Goal: Check status: Check status

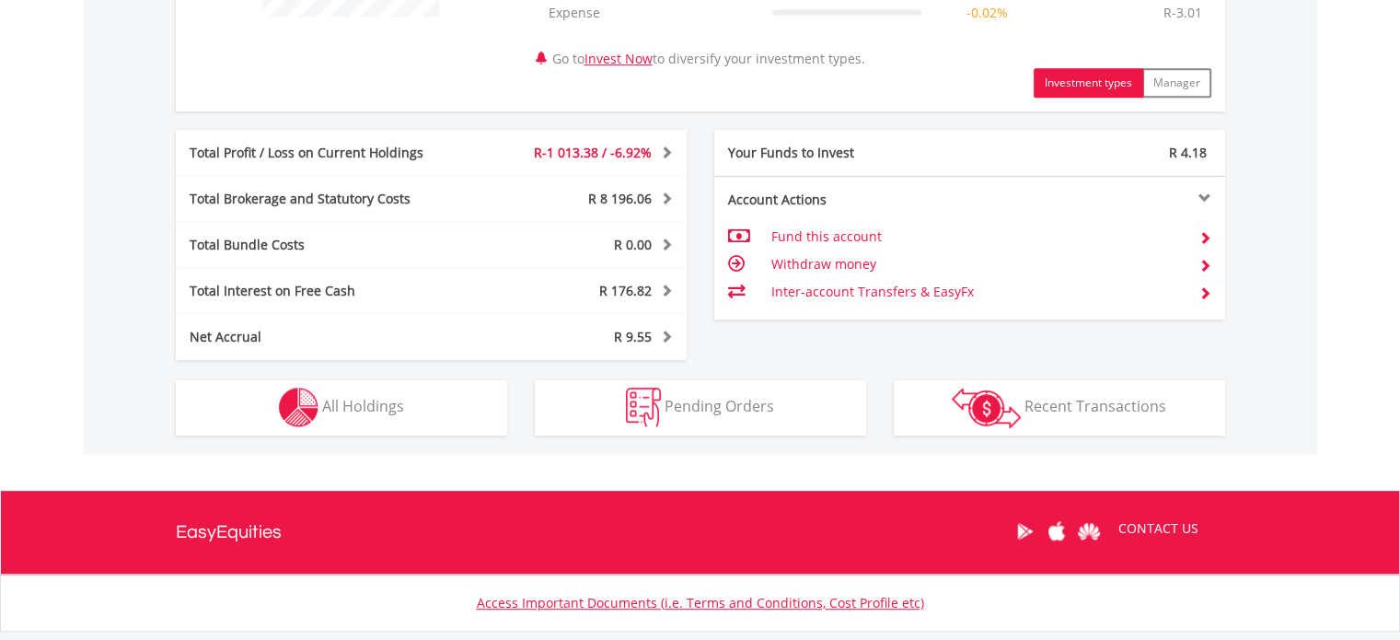
scroll to position [989, 0]
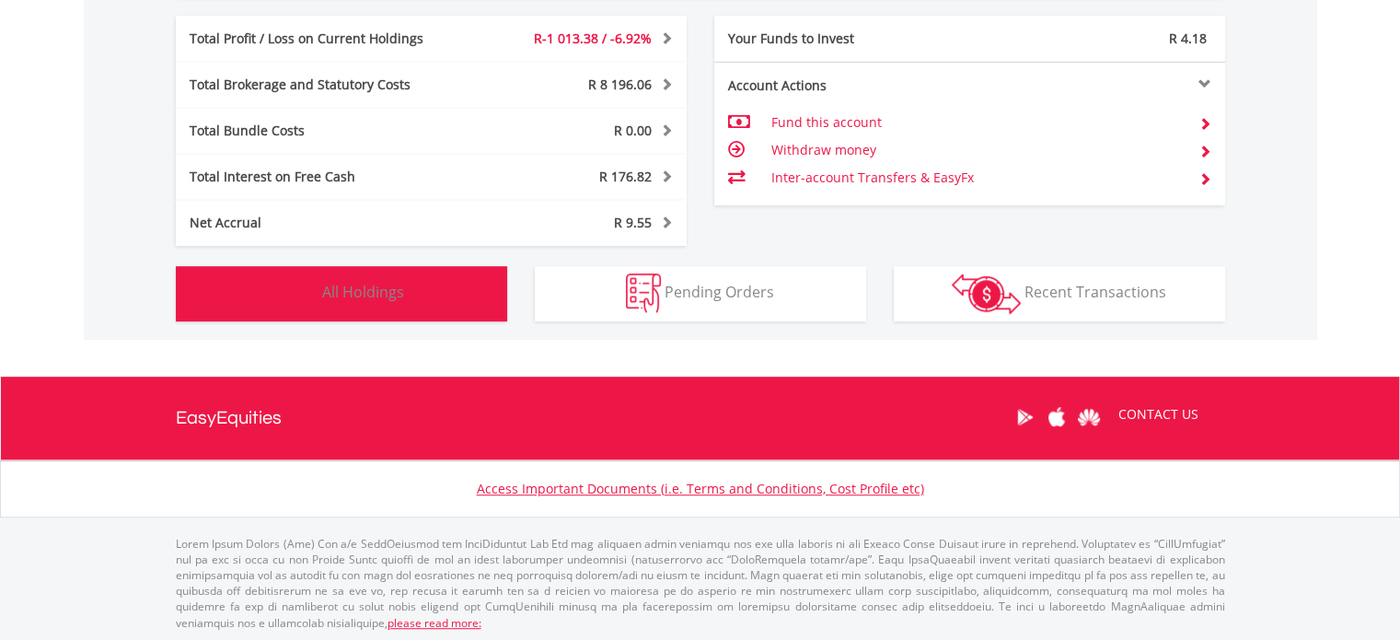
click at [383, 285] on span "All Holdings" at bounding box center [363, 292] width 82 height 20
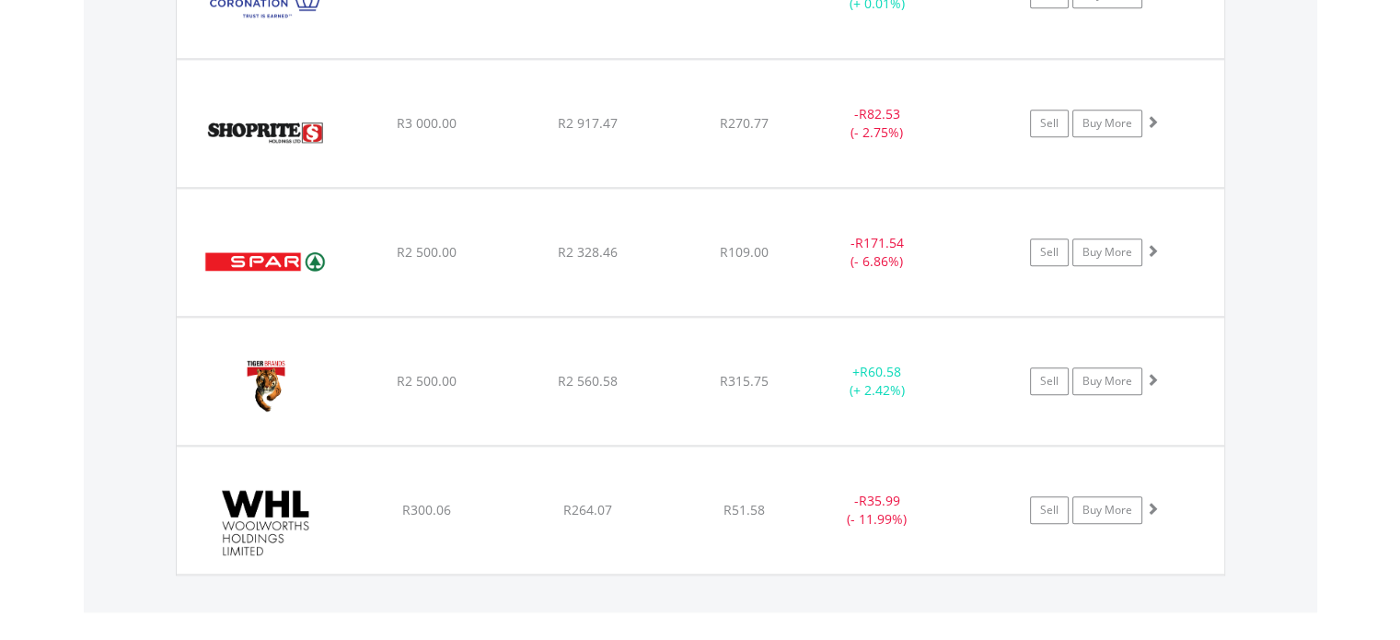
scroll to position [2008, 0]
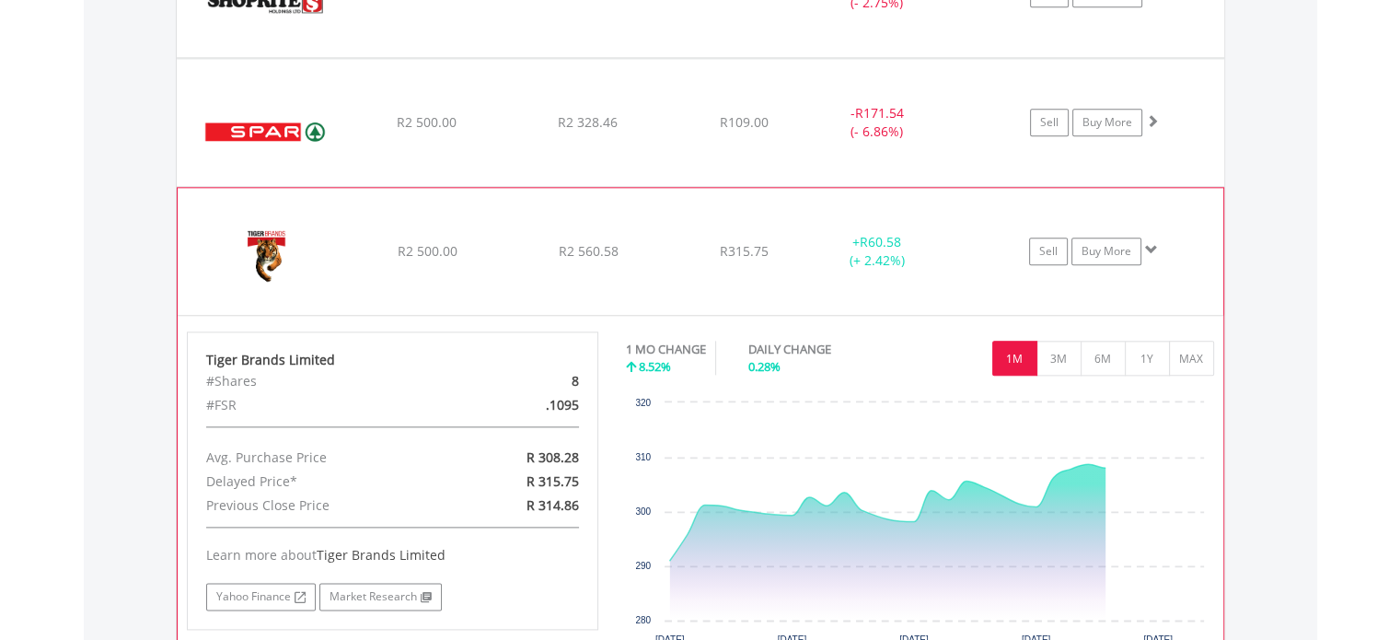
scroll to position [2192, 0]
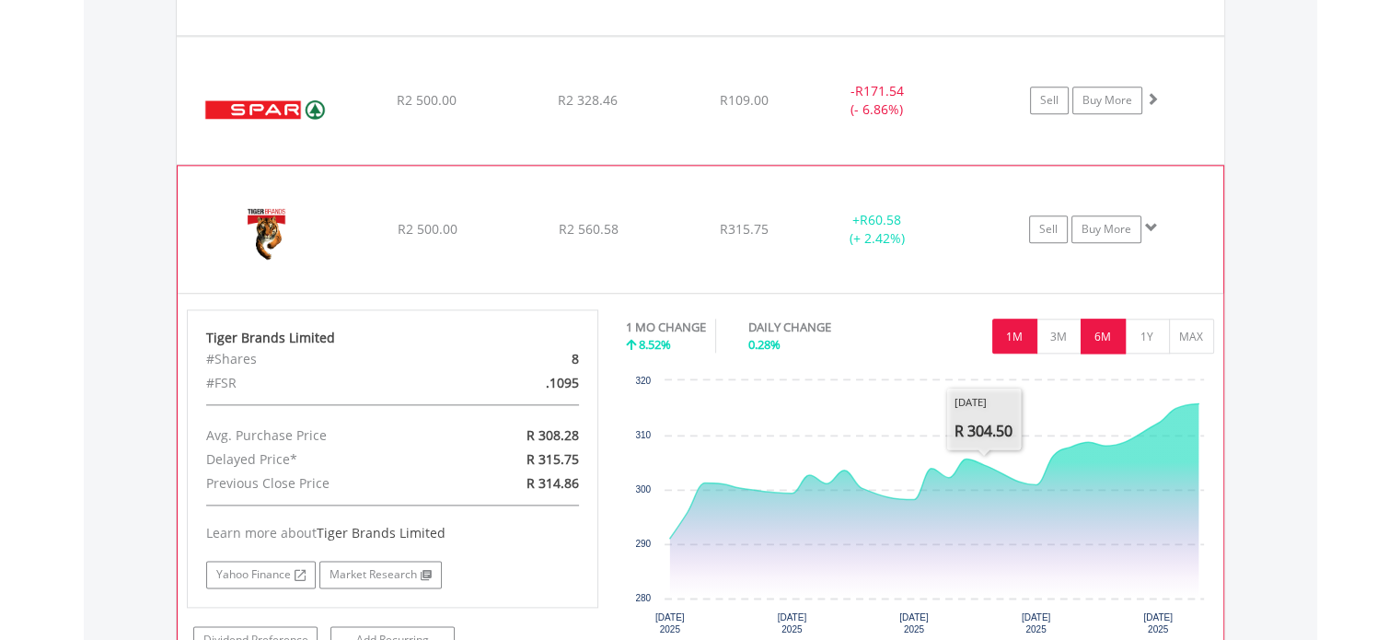
click at [1102, 338] on button "6M" at bounding box center [1103, 336] width 45 height 35
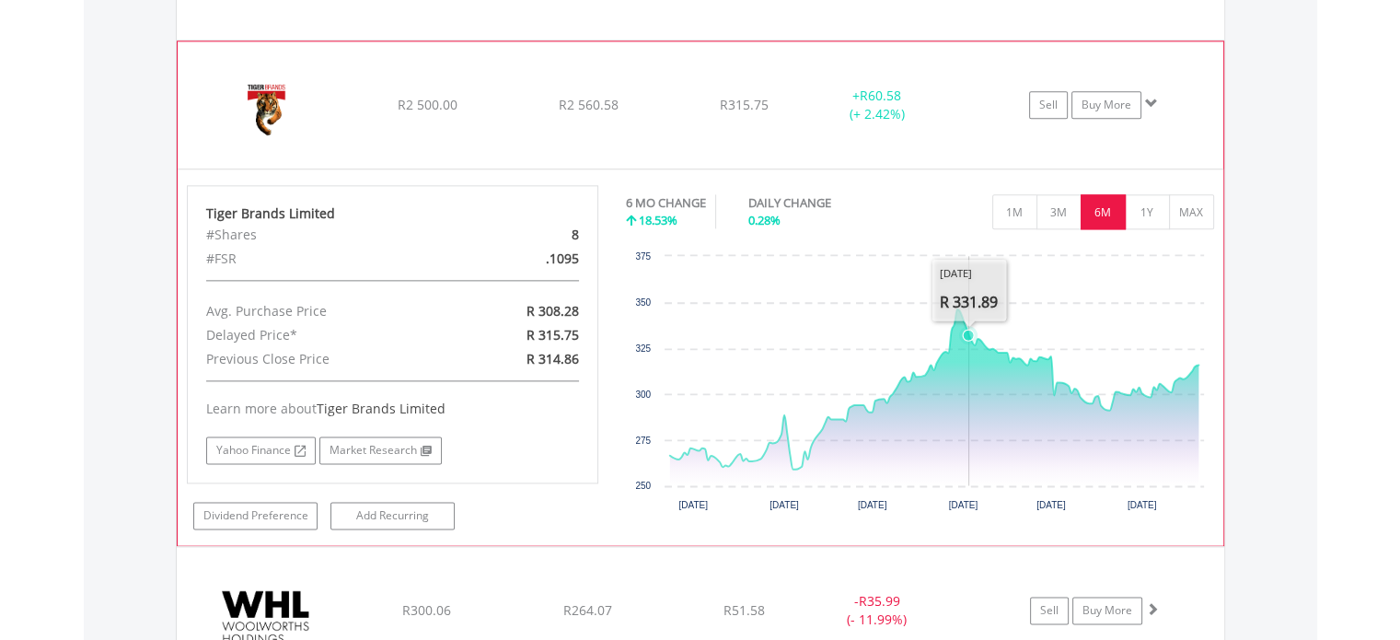
scroll to position [2284, 0]
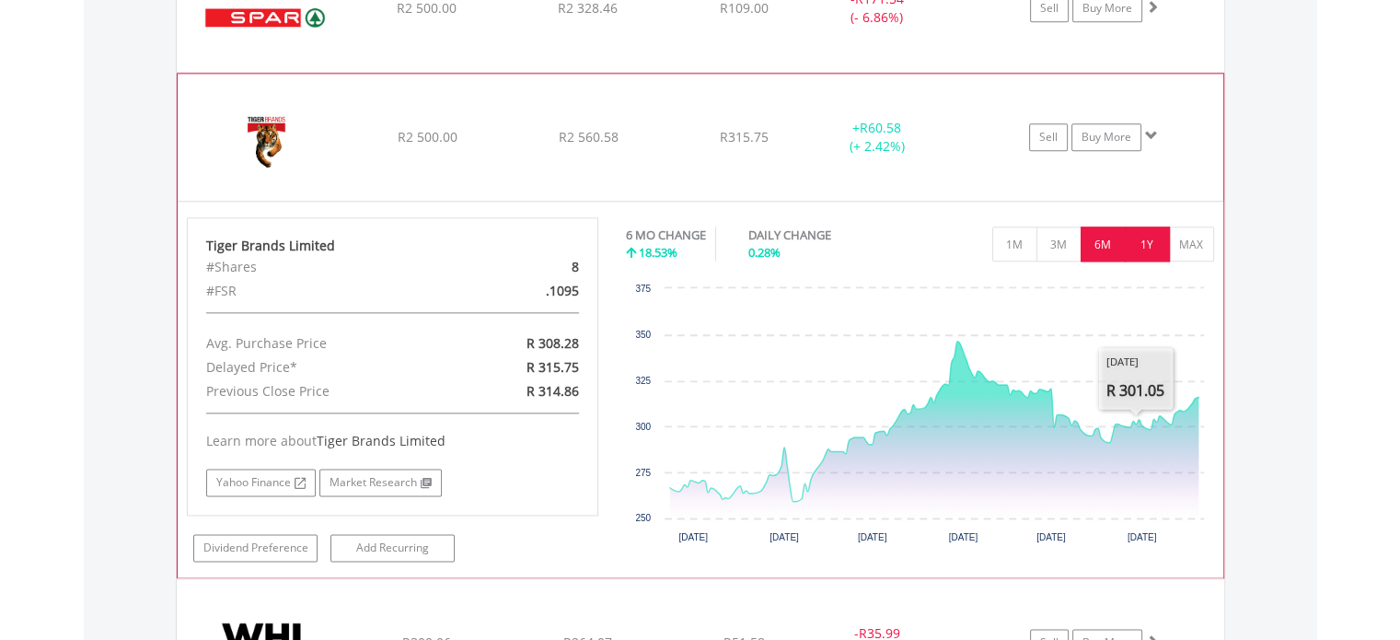
click at [1145, 235] on button "1Y" at bounding box center [1147, 243] width 45 height 35
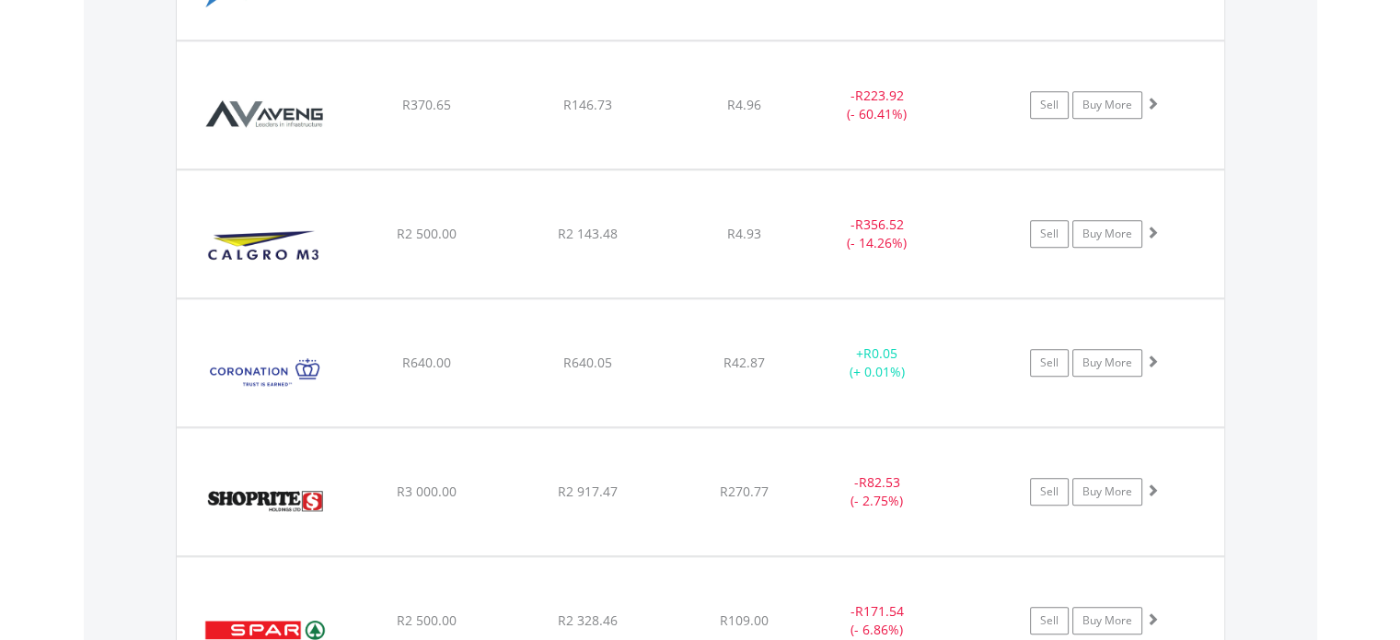
scroll to position [1640, 0]
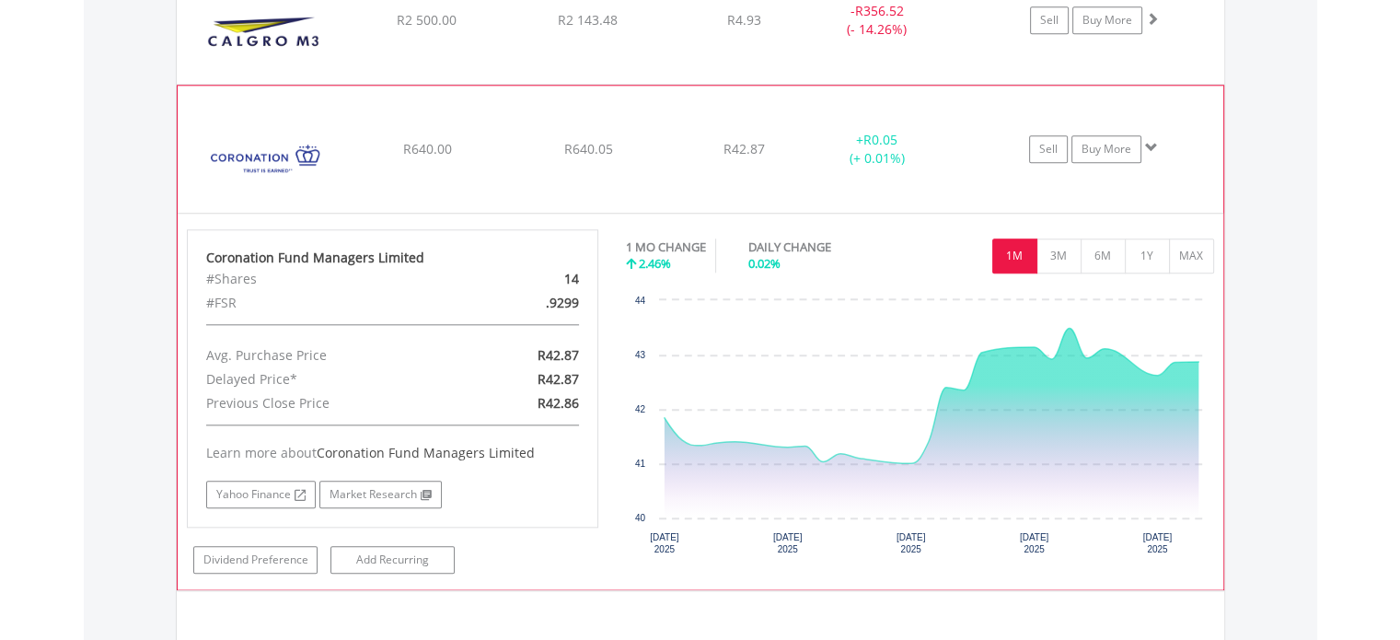
scroll to position [1916, 0]
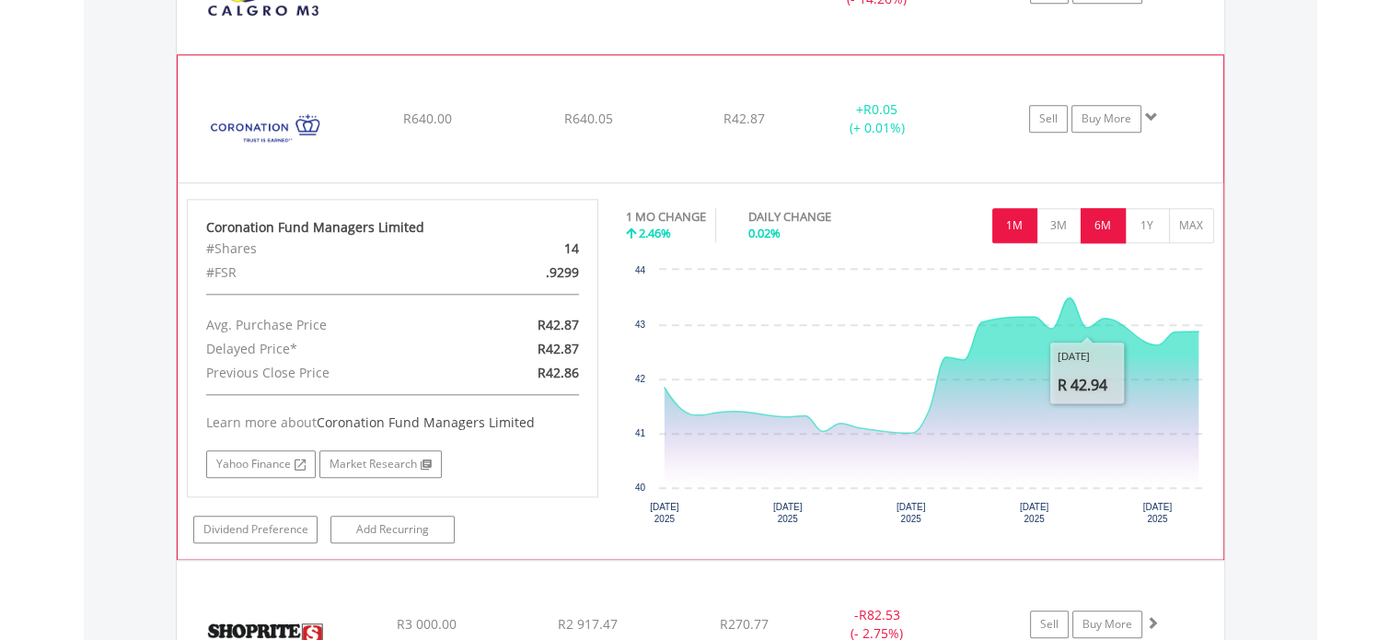
click at [1110, 219] on button "6M" at bounding box center [1103, 225] width 45 height 35
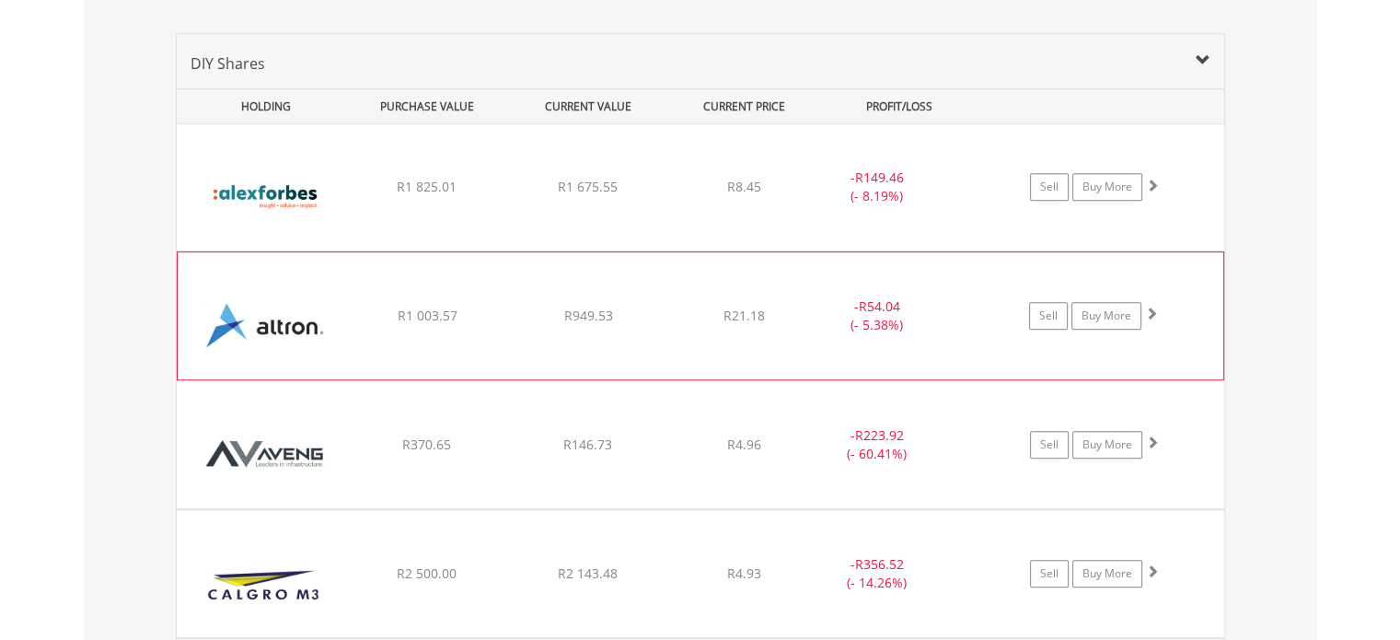
scroll to position [1364, 0]
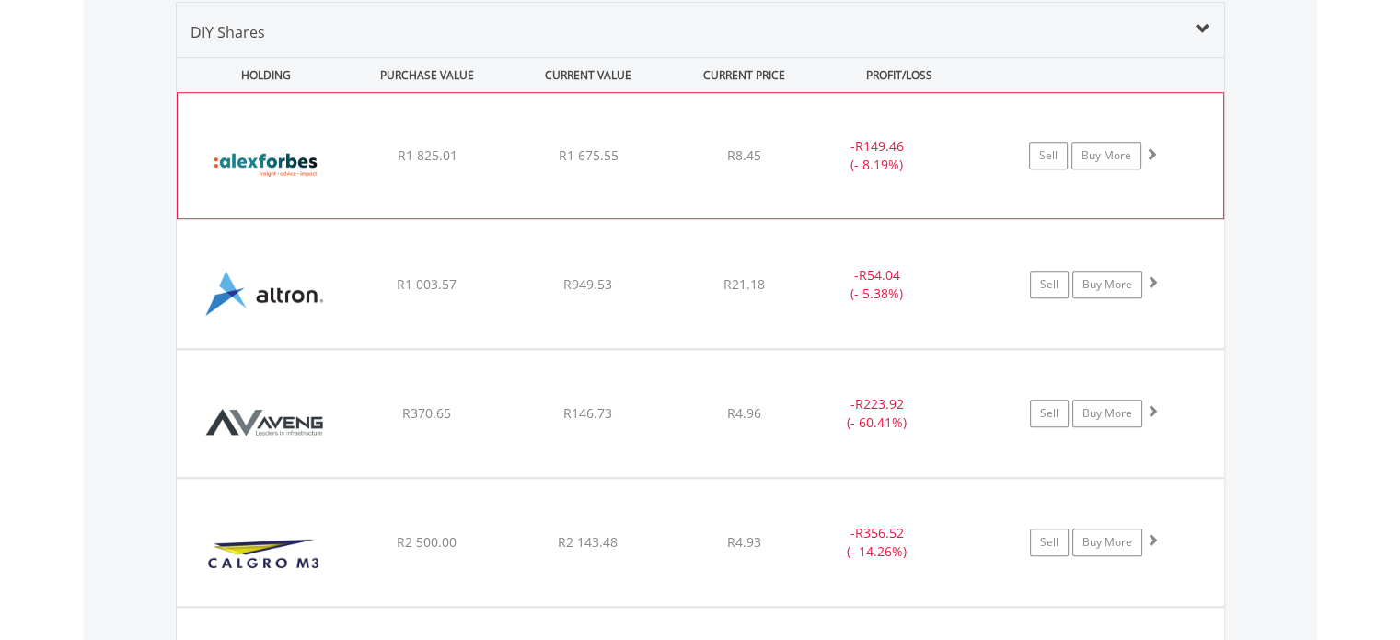
click at [659, 150] on div "R1 675.55" at bounding box center [588, 155] width 157 height 18
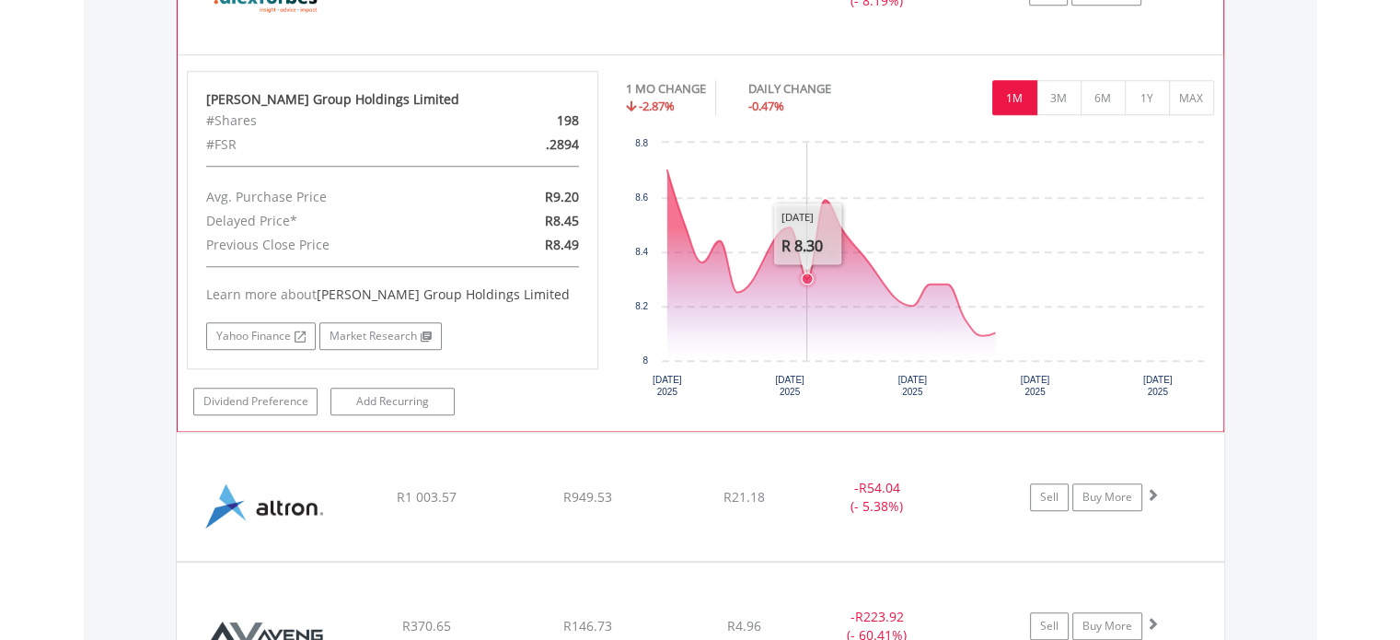
scroll to position [1548, 0]
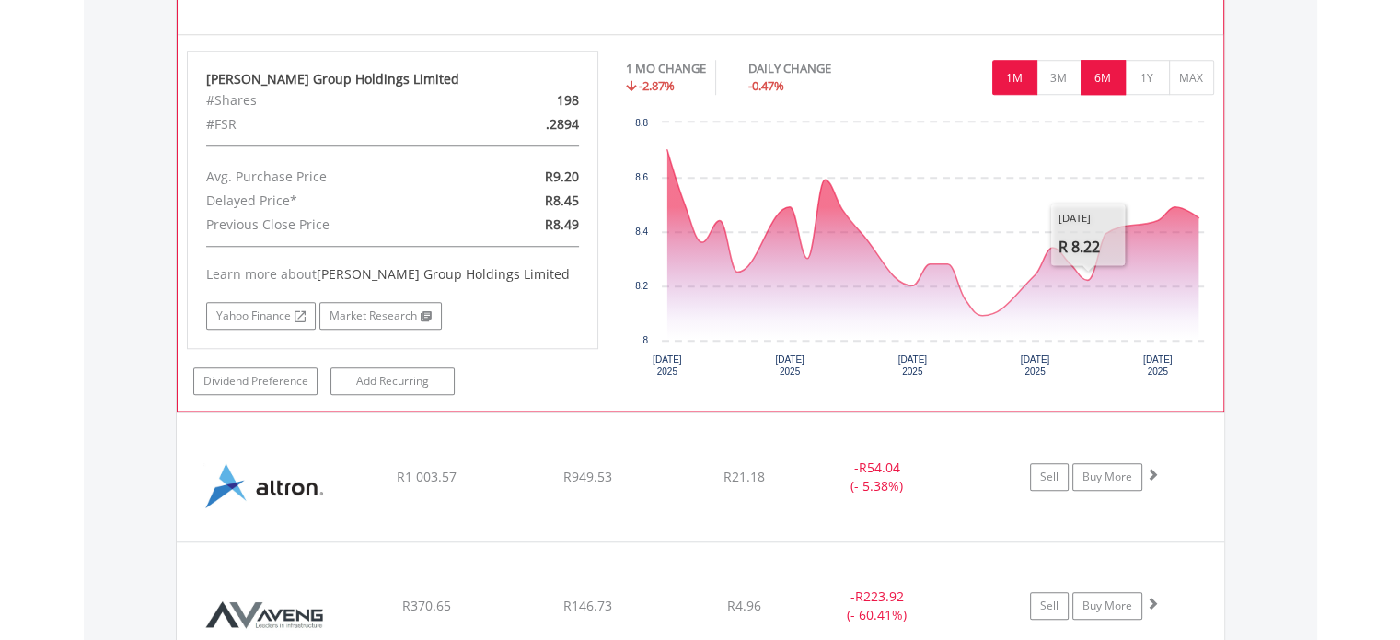
click at [1109, 81] on button "6M" at bounding box center [1103, 77] width 45 height 35
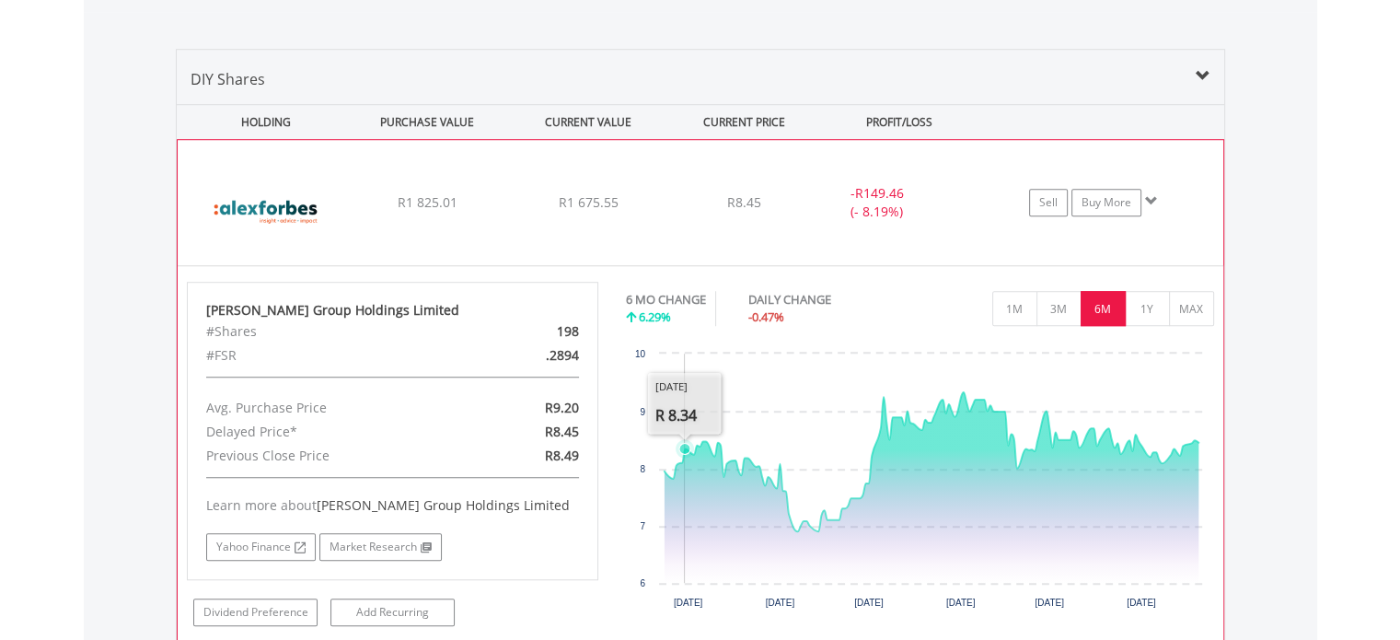
scroll to position [1272, 0]
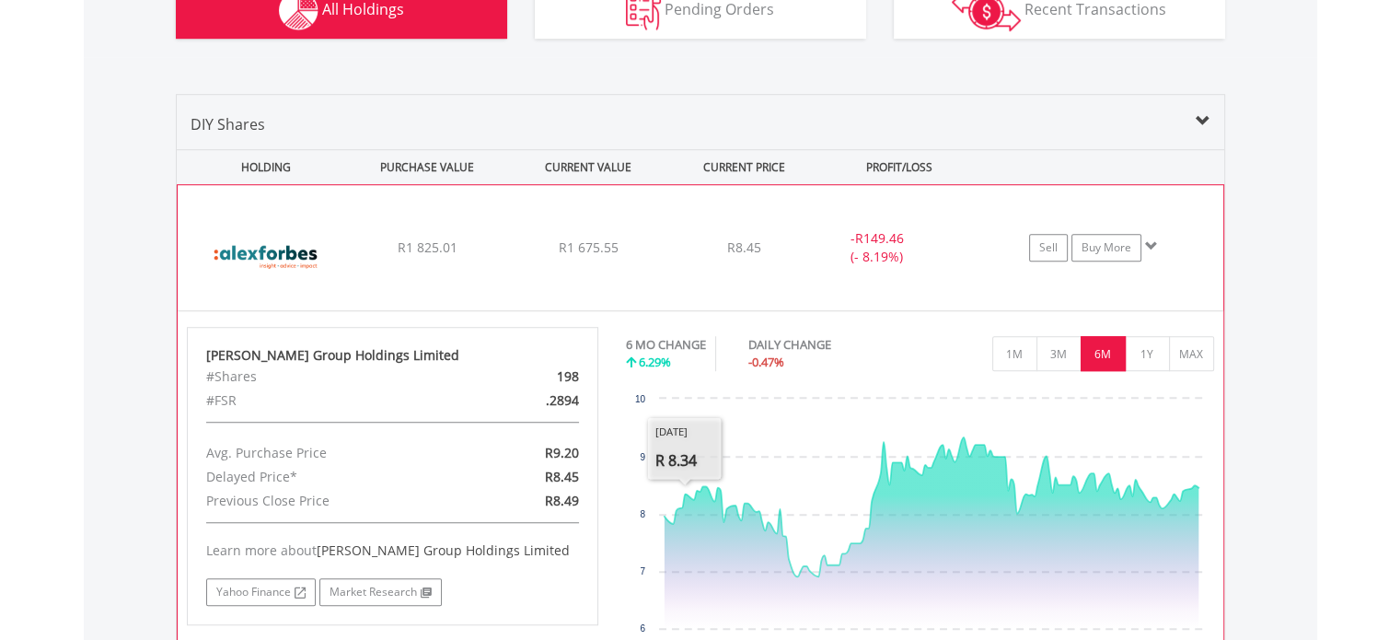
click at [680, 265] on div "﻿ [PERSON_NAME] Group Holdings Limited R1 825.01 R1 675.55 R8.45 - R149.46 (- 8…" at bounding box center [701, 247] width 1046 height 125
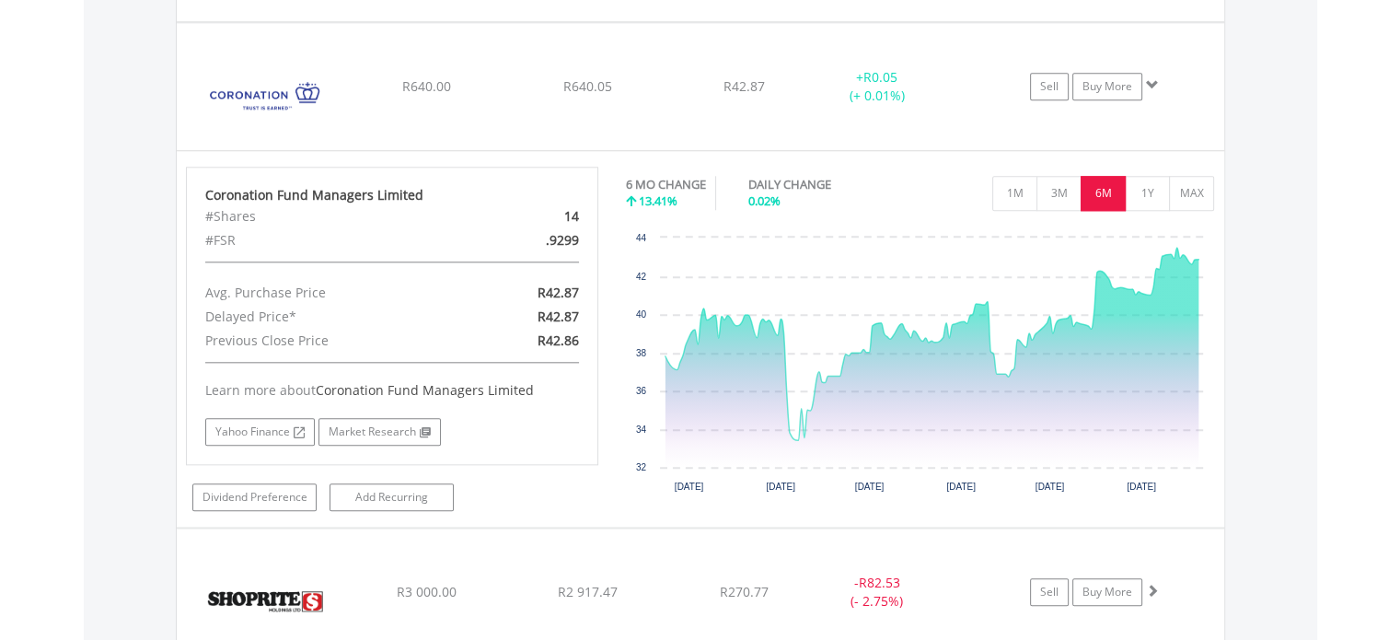
scroll to position [1916, 0]
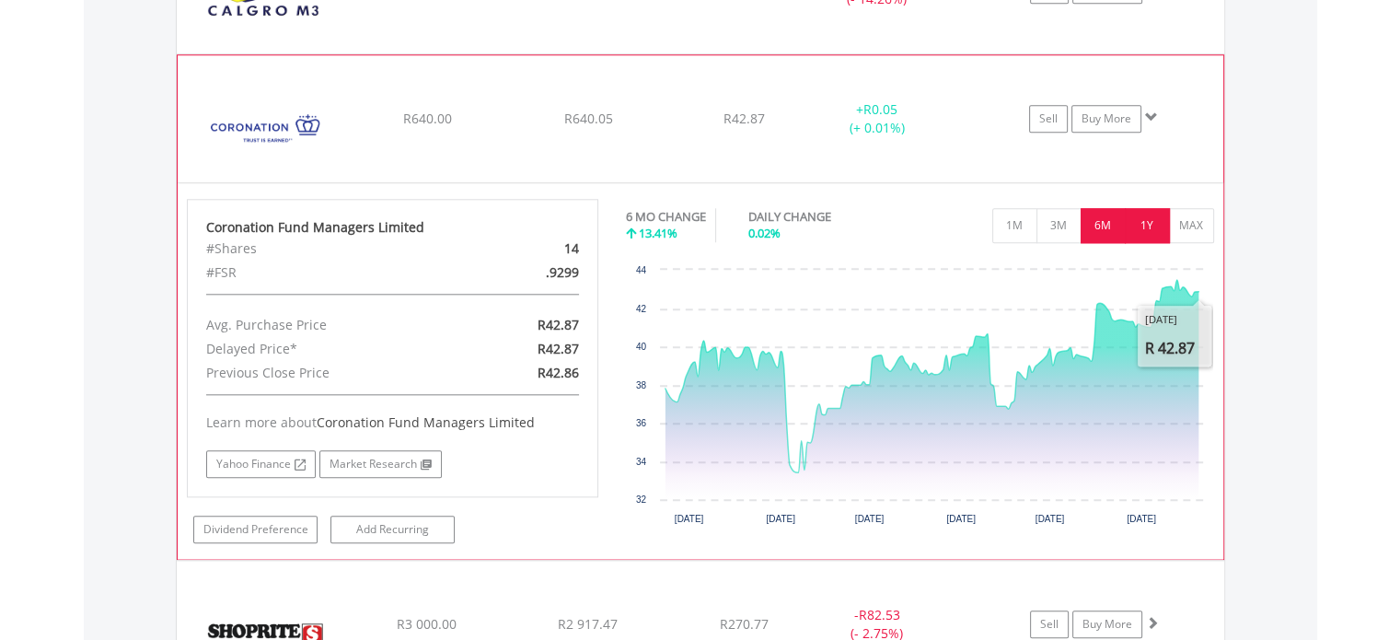
click at [1147, 223] on button "1Y" at bounding box center [1147, 225] width 45 height 35
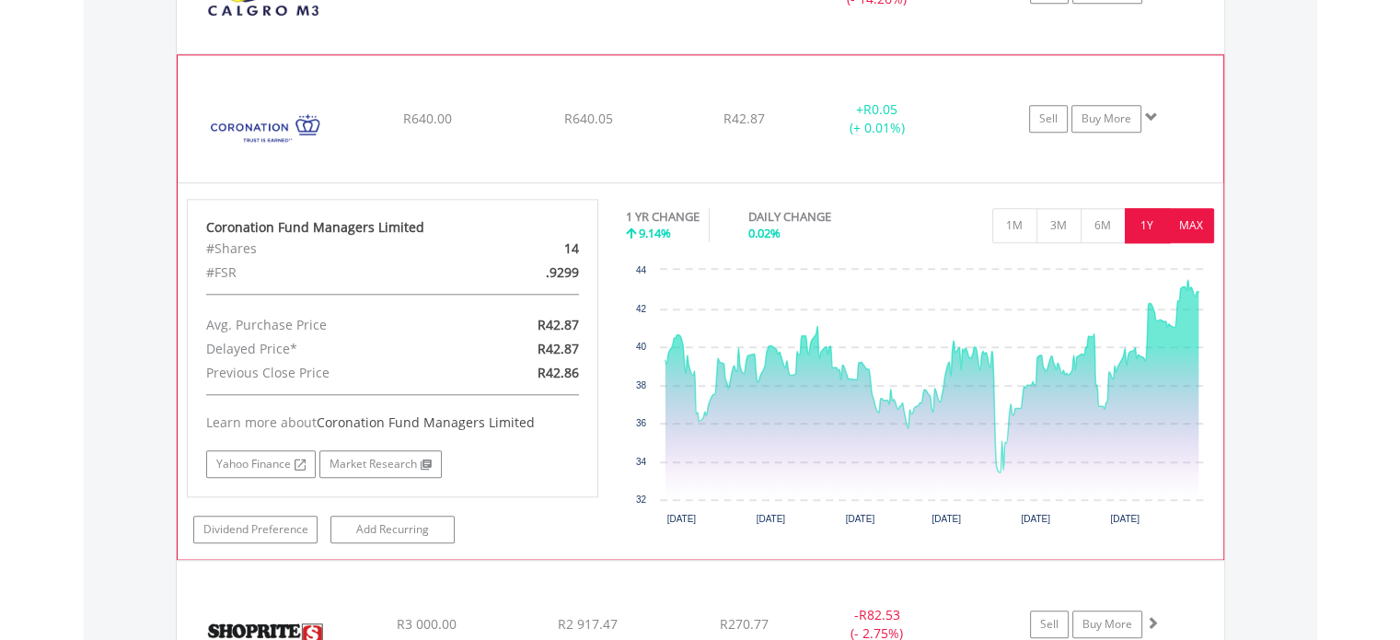
click at [1188, 217] on button "MAX" at bounding box center [1191, 225] width 45 height 35
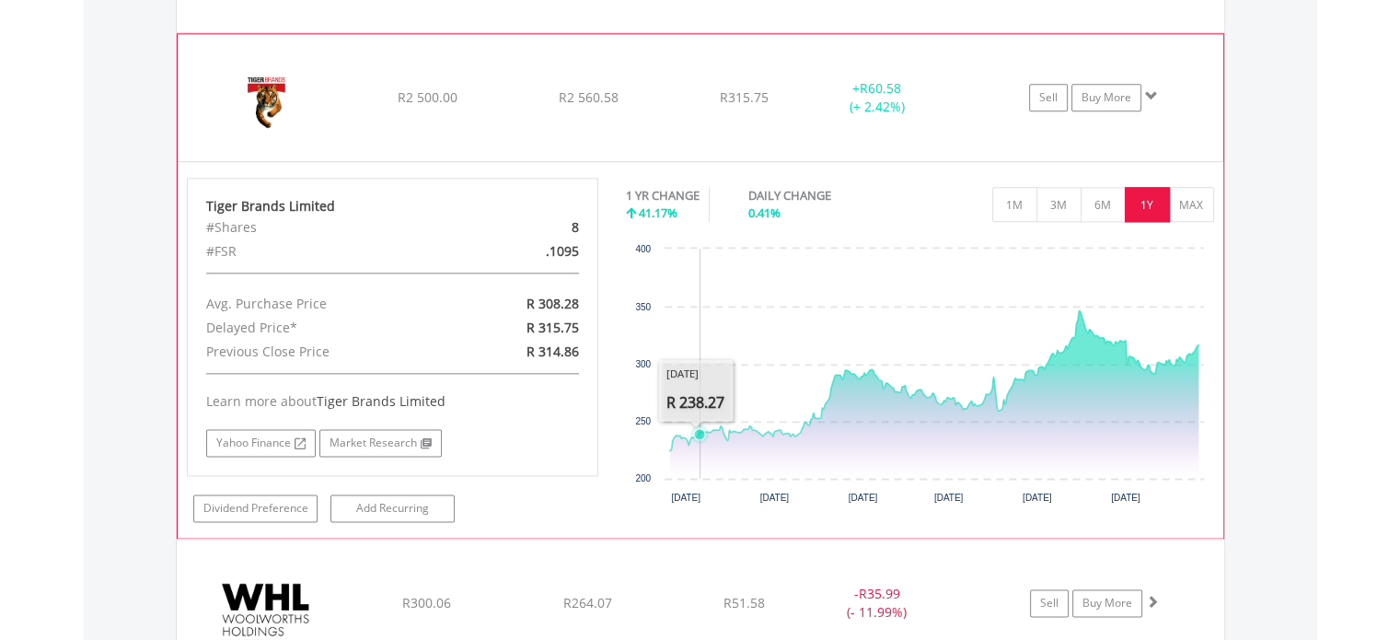
scroll to position [2376, 0]
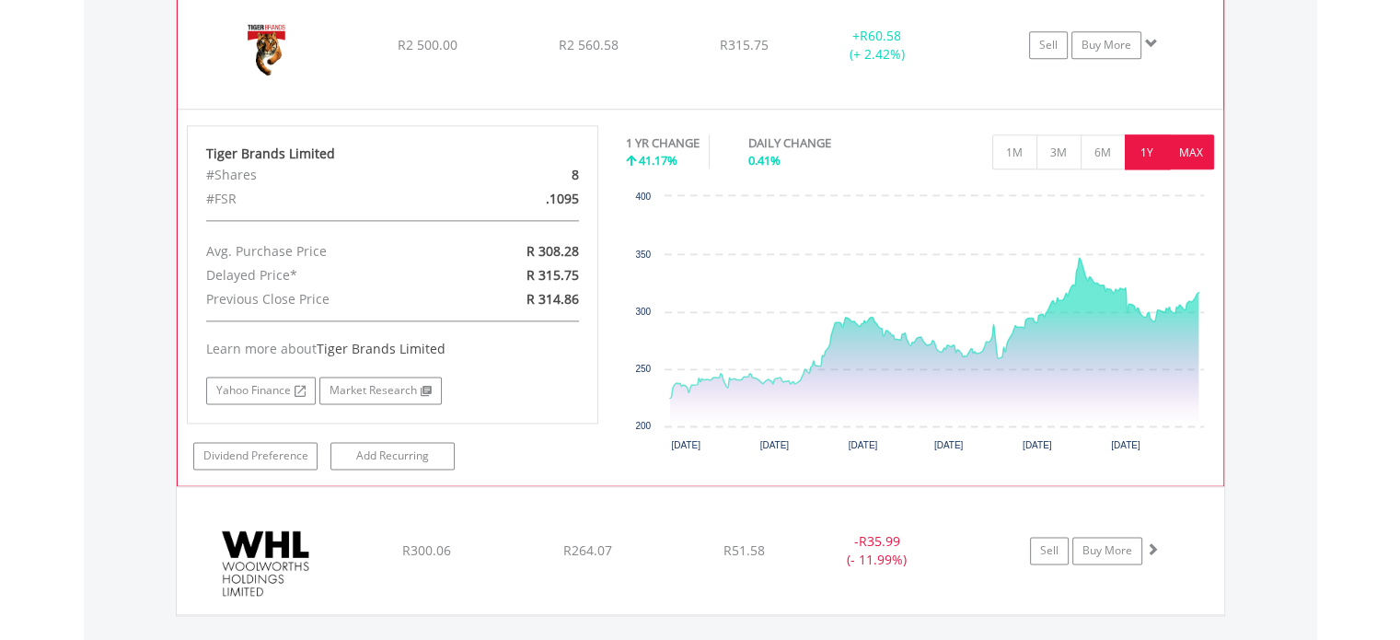
click at [1187, 153] on button "MAX" at bounding box center [1191, 151] width 45 height 35
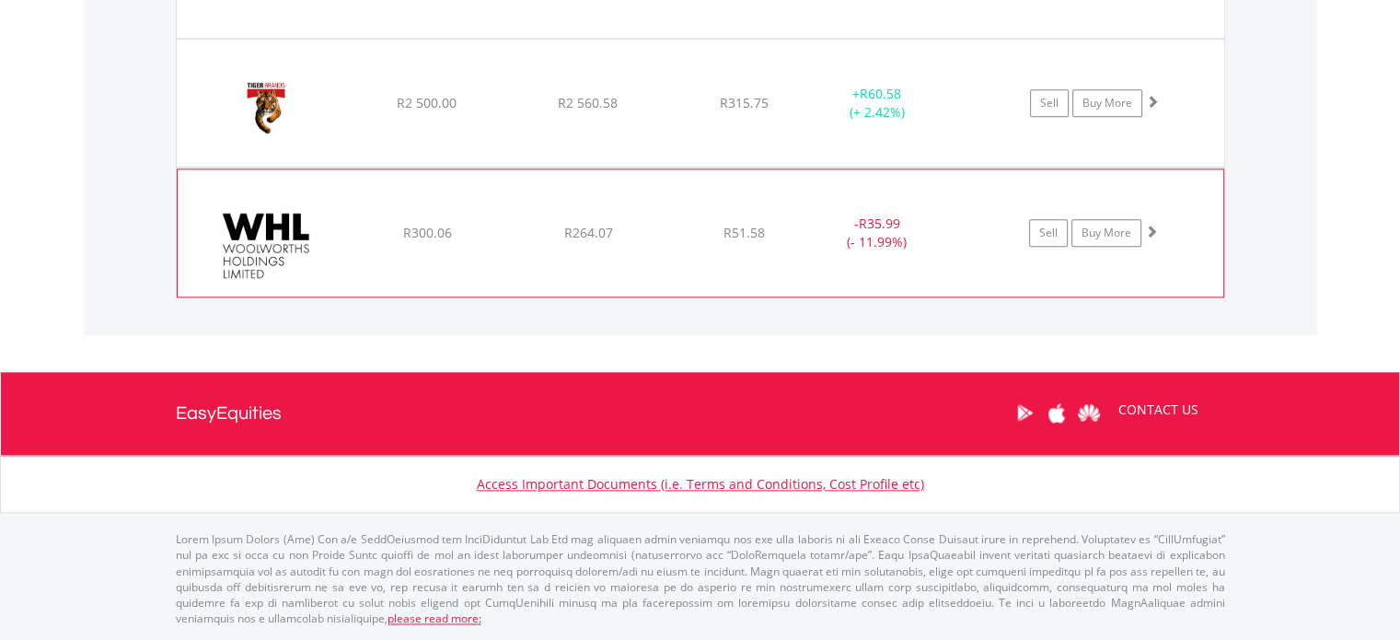
scroll to position [2309, 0]
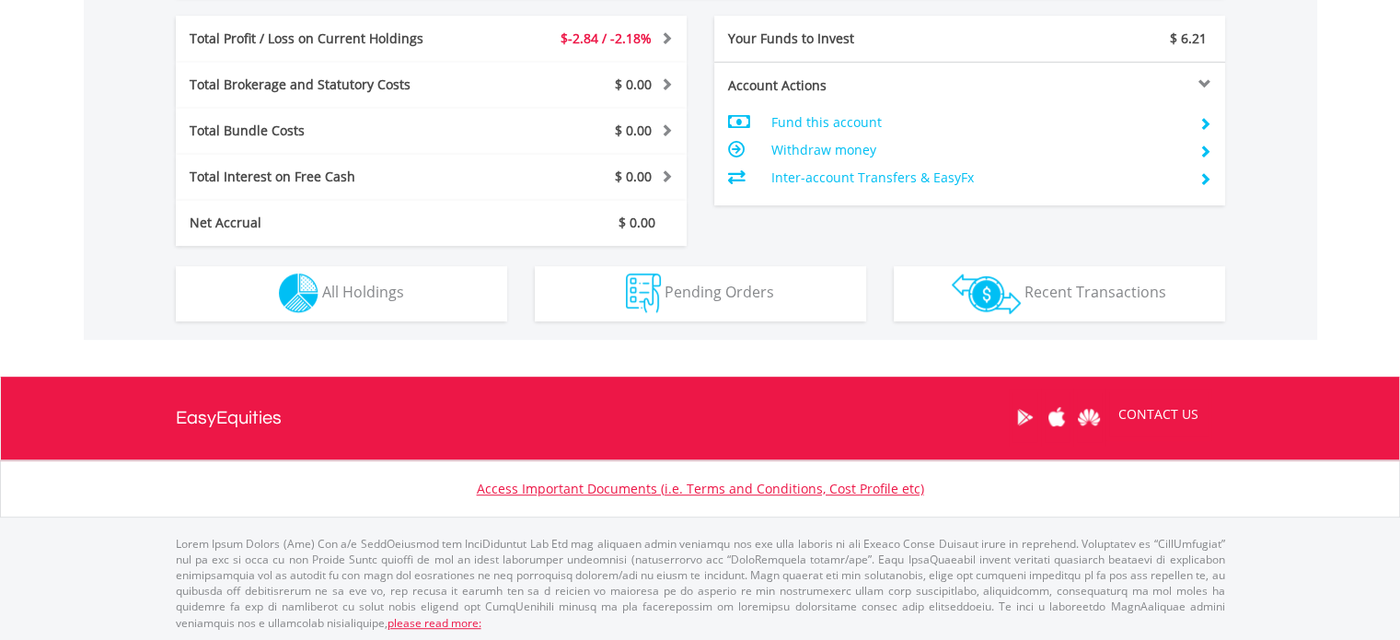
scroll to position [177, 350]
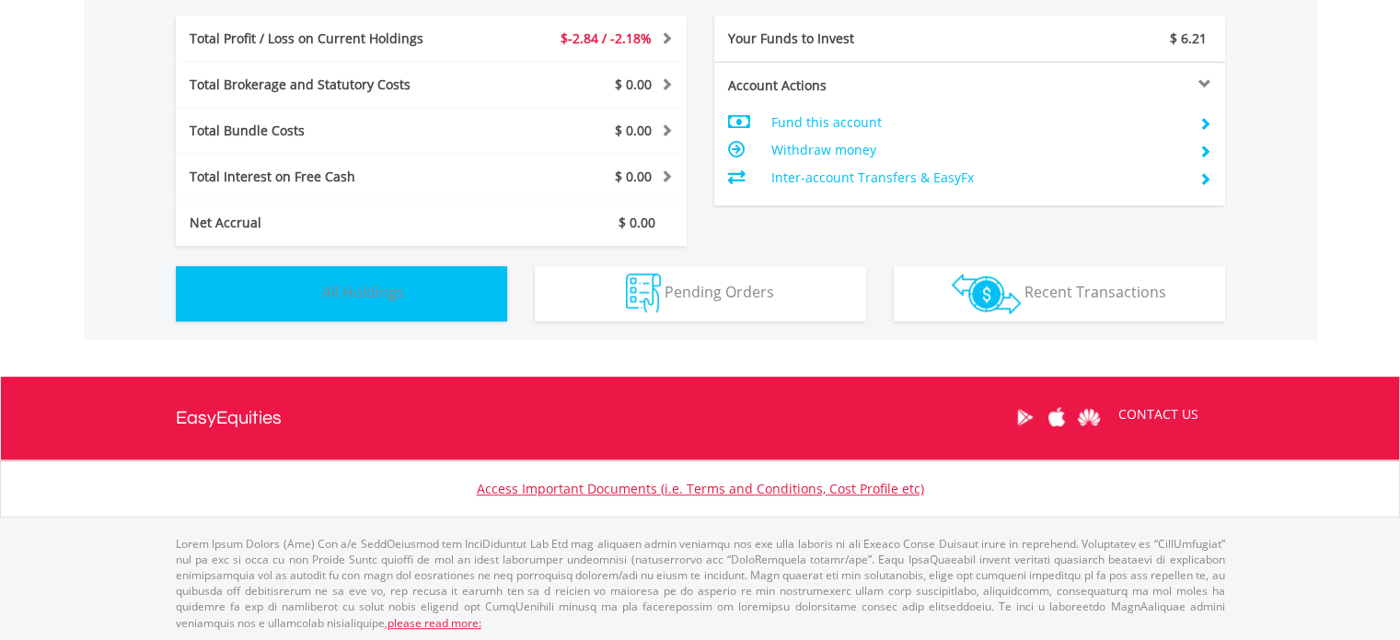
click at [378, 292] on span "All Holdings" at bounding box center [363, 292] width 82 height 20
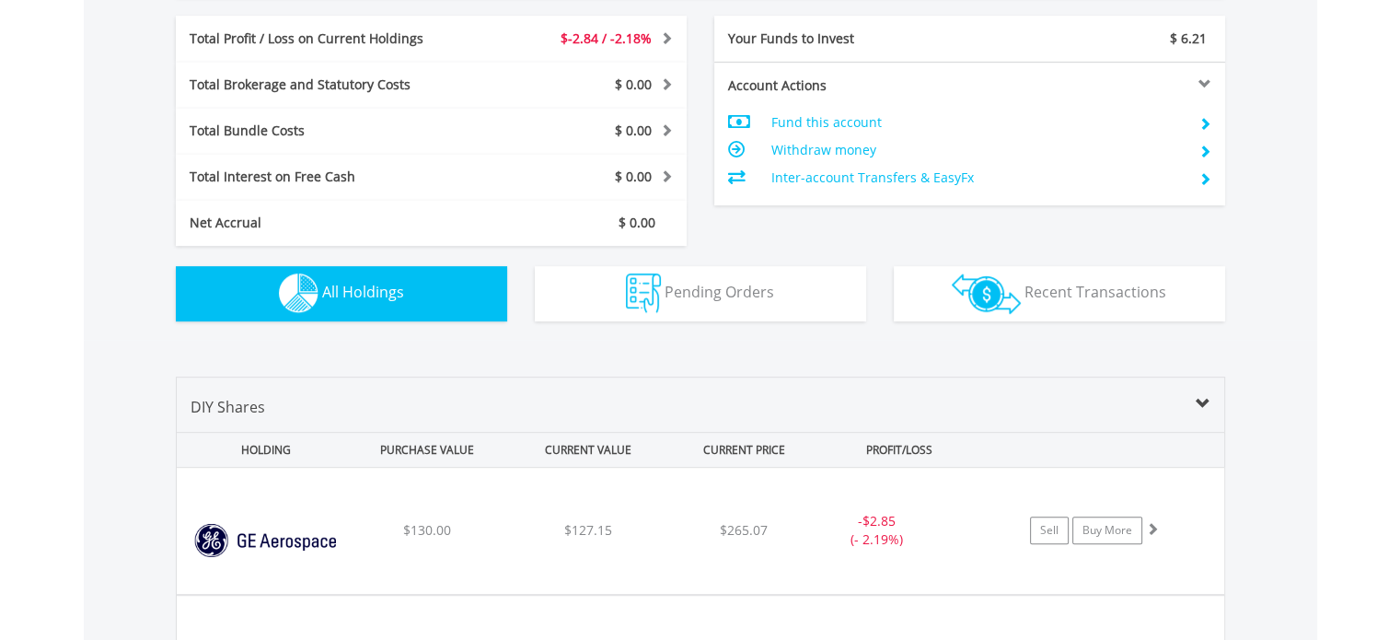
scroll to position [1271, 0]
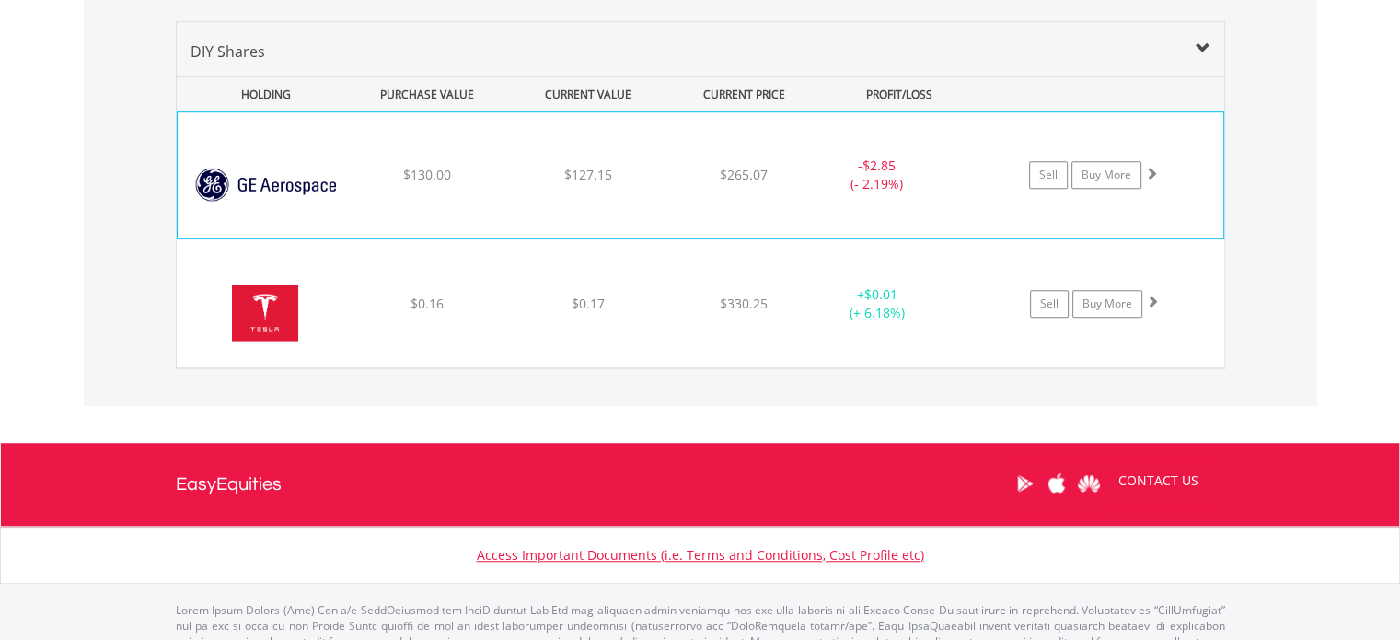
click at [670, 211] on div "﻿ GE Aerospace $130.00 $127.15 $265.07 - $2.85 (- 2.19%) Sell Buy More" at bounding box center [701, 174] width 1046 height 125
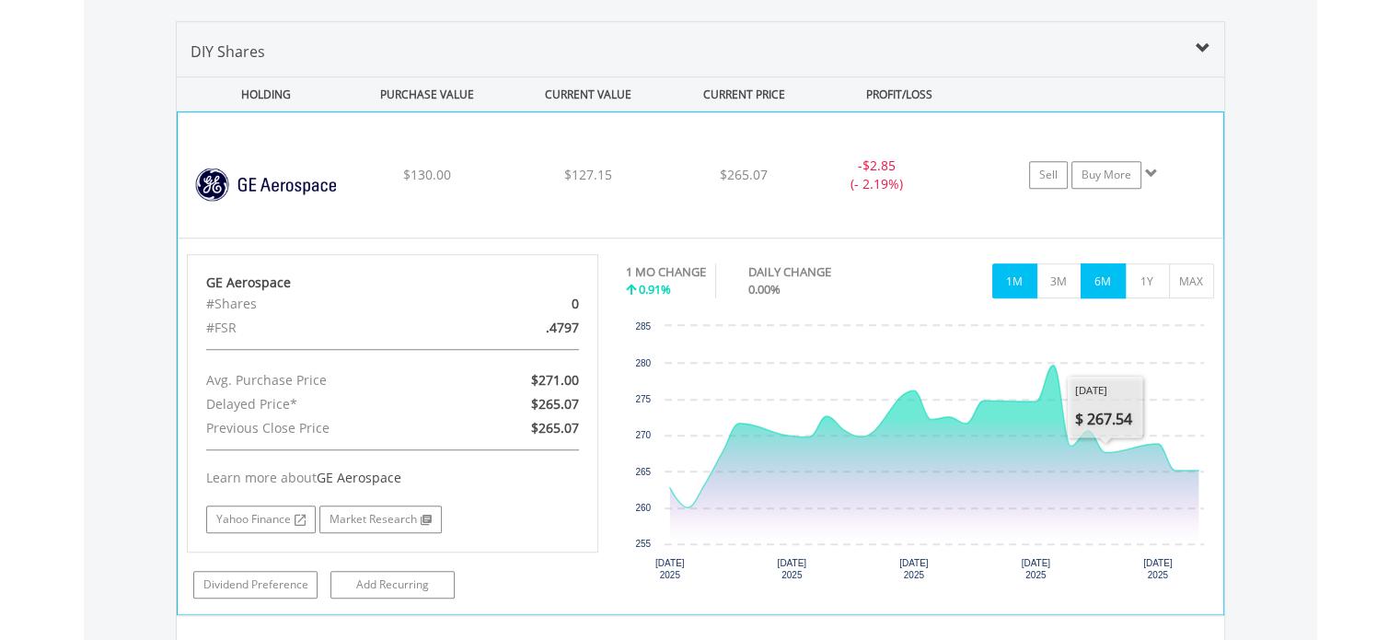
click at [1104, 272] on button "6M" at bounding box center [1103, 280] width 45 height 35
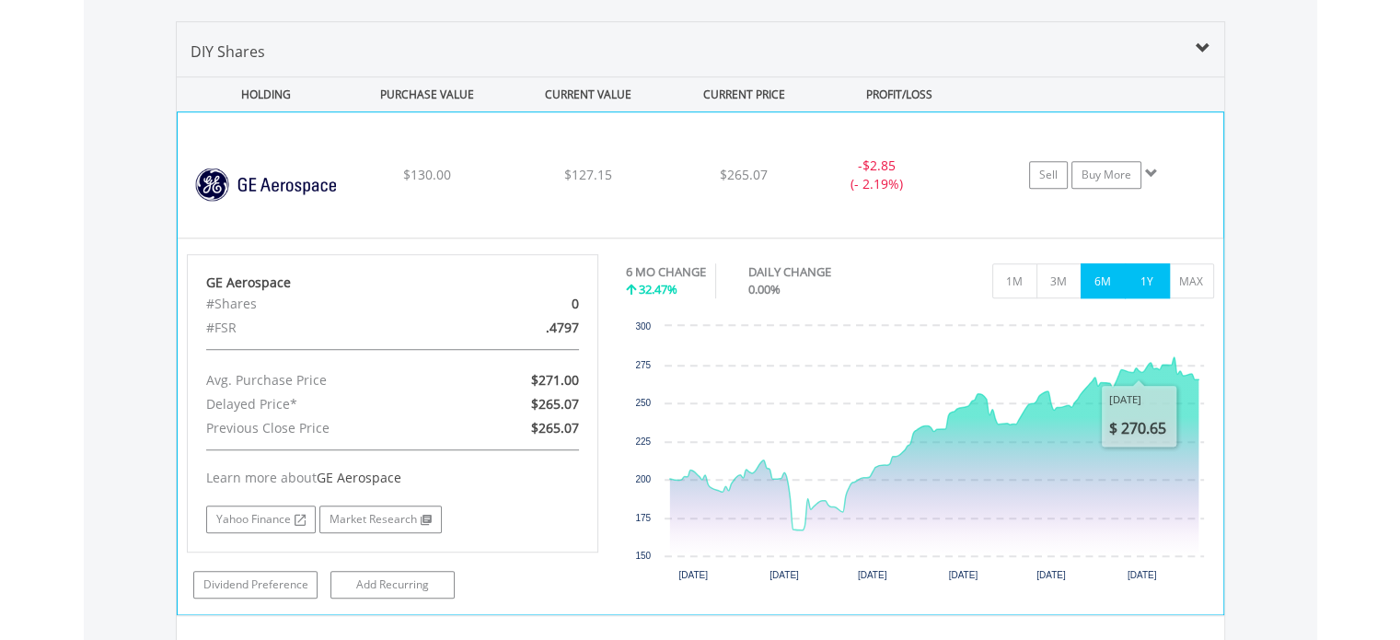
click at [1153, 283] on button "1Y" at bounding box center [1147, 280] width 45 height 35
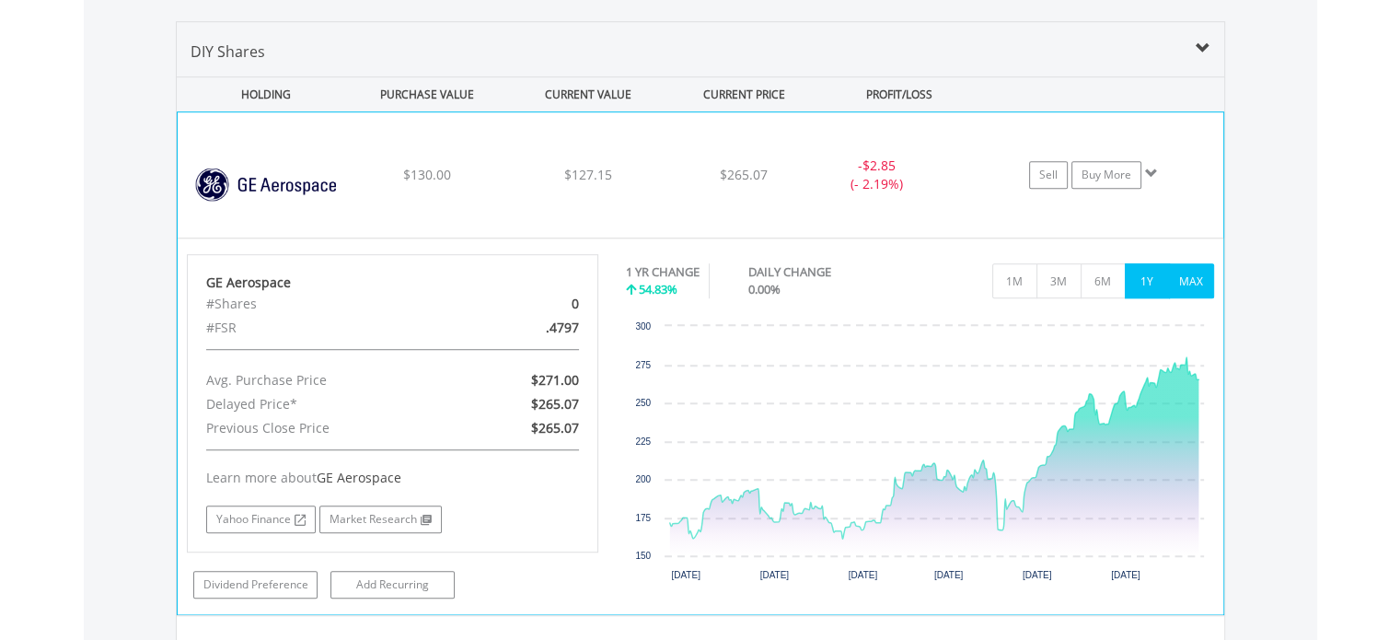
click at [1188, 275] on button "MAX" at bounding box center [1191, 280] width 45 height 35
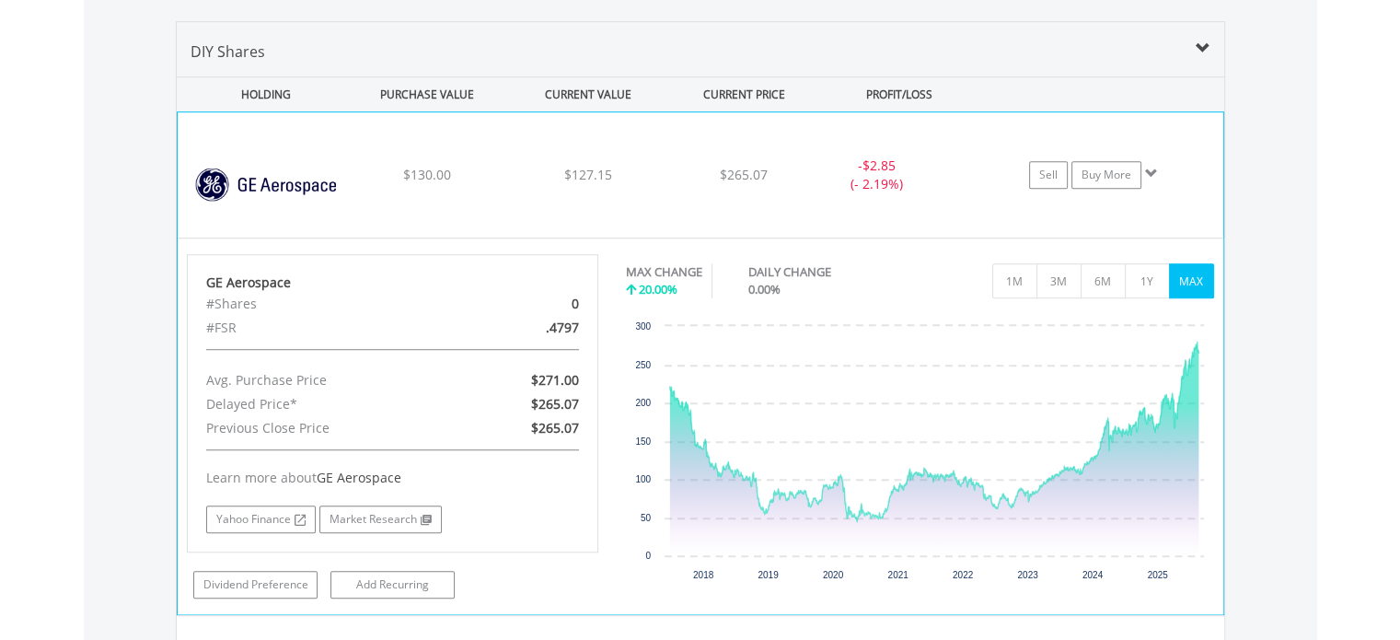
click at [680, 169] on div "$265.07" at bounding box center [744, 175] width 146 height 18
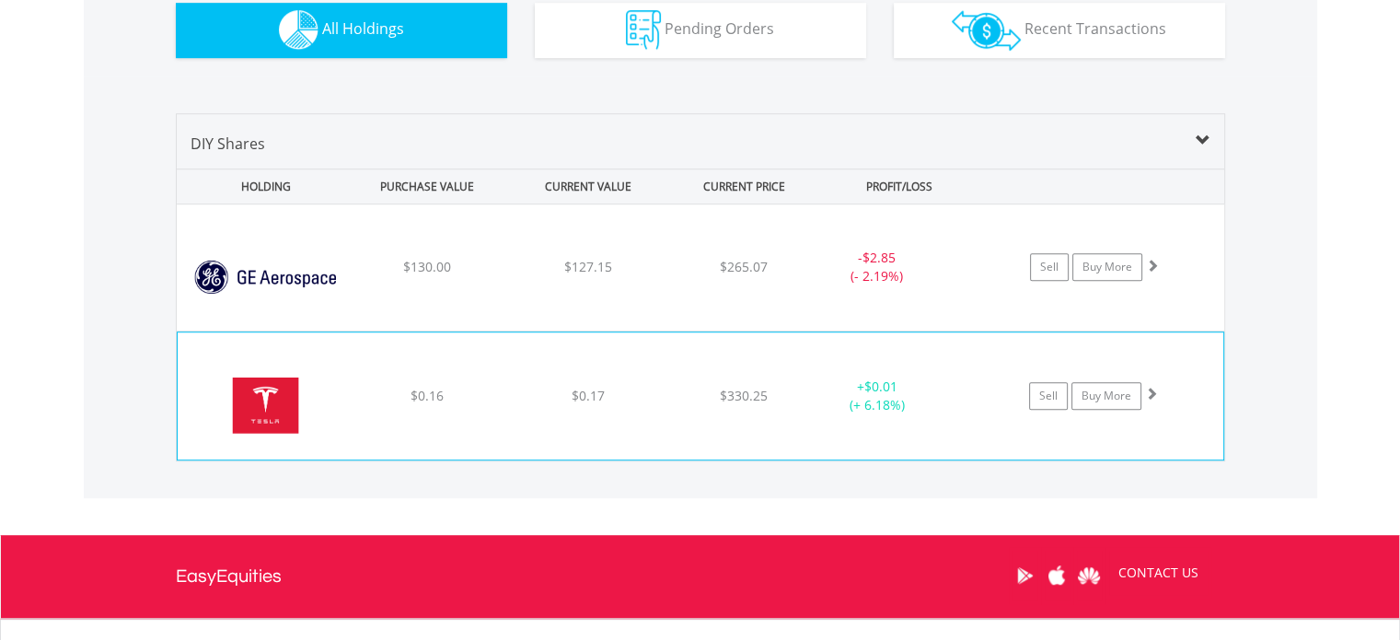
scroll to position [1086, 0]
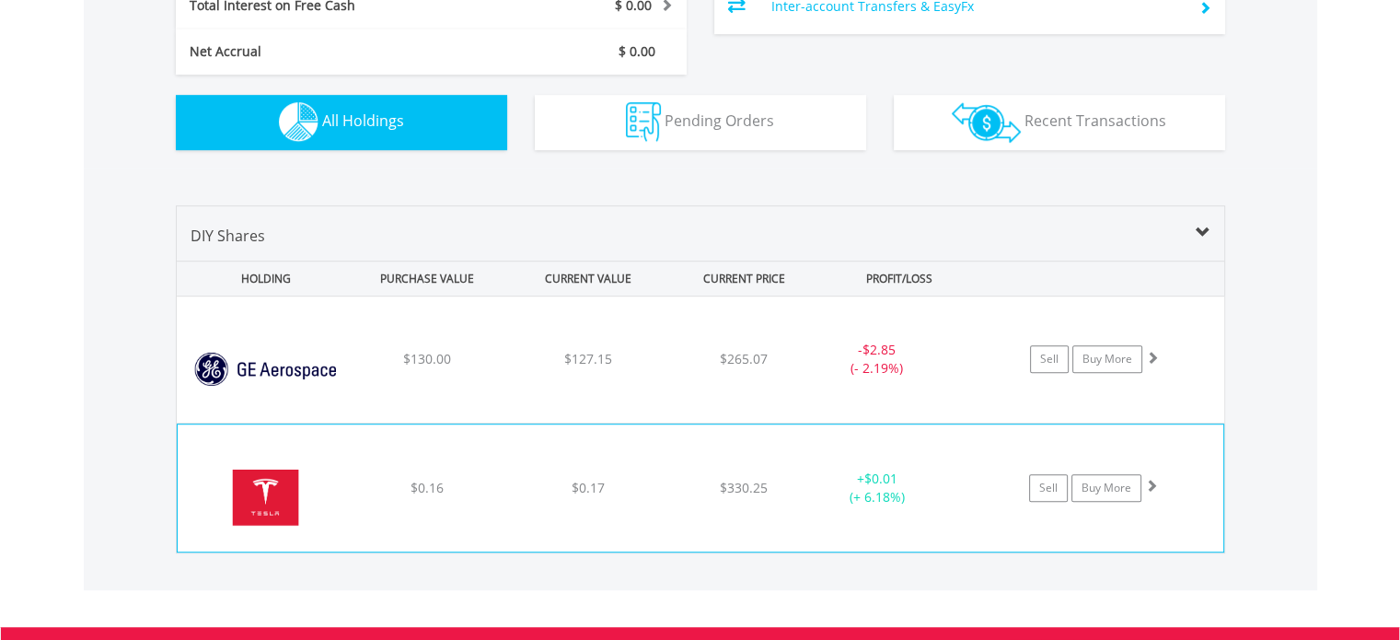
click at [662, 423] on div "﻿ Tesla Inc $0.16 $0.17 $330.25 + $0.01 (+ 6.18%) Sell Buy More" at bounding box center [701, 359] width 1048 height 126
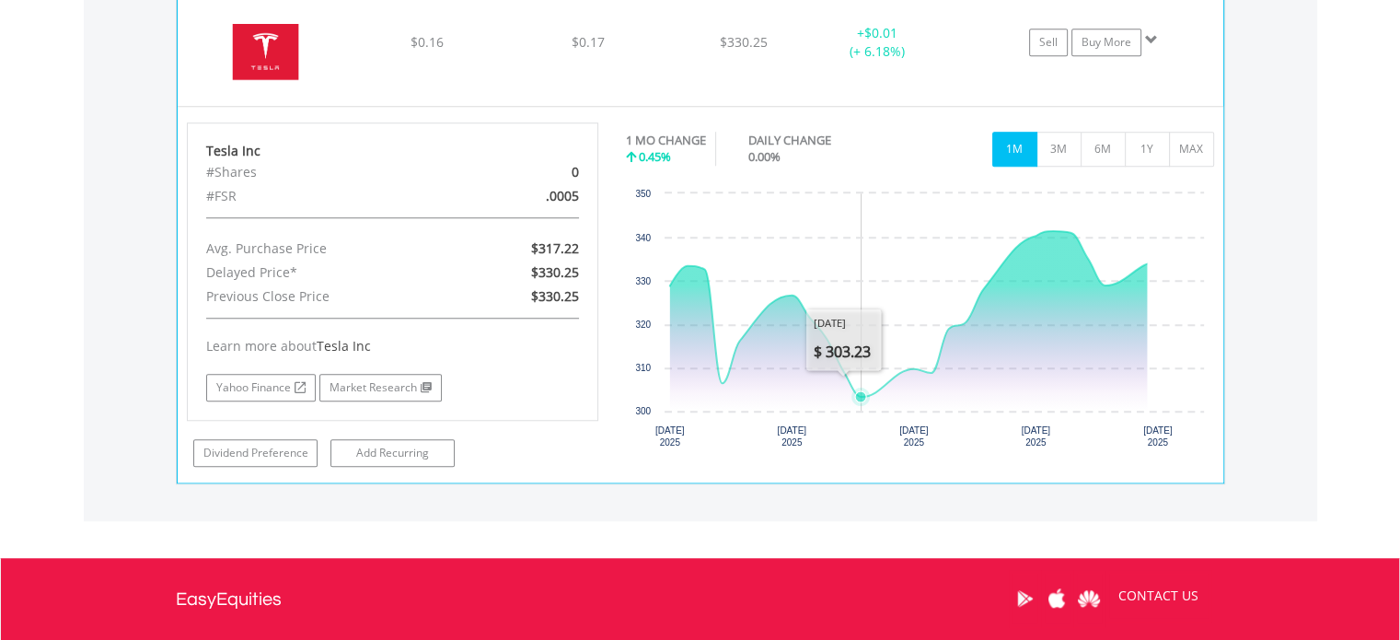
scroll to position [1547, 0]
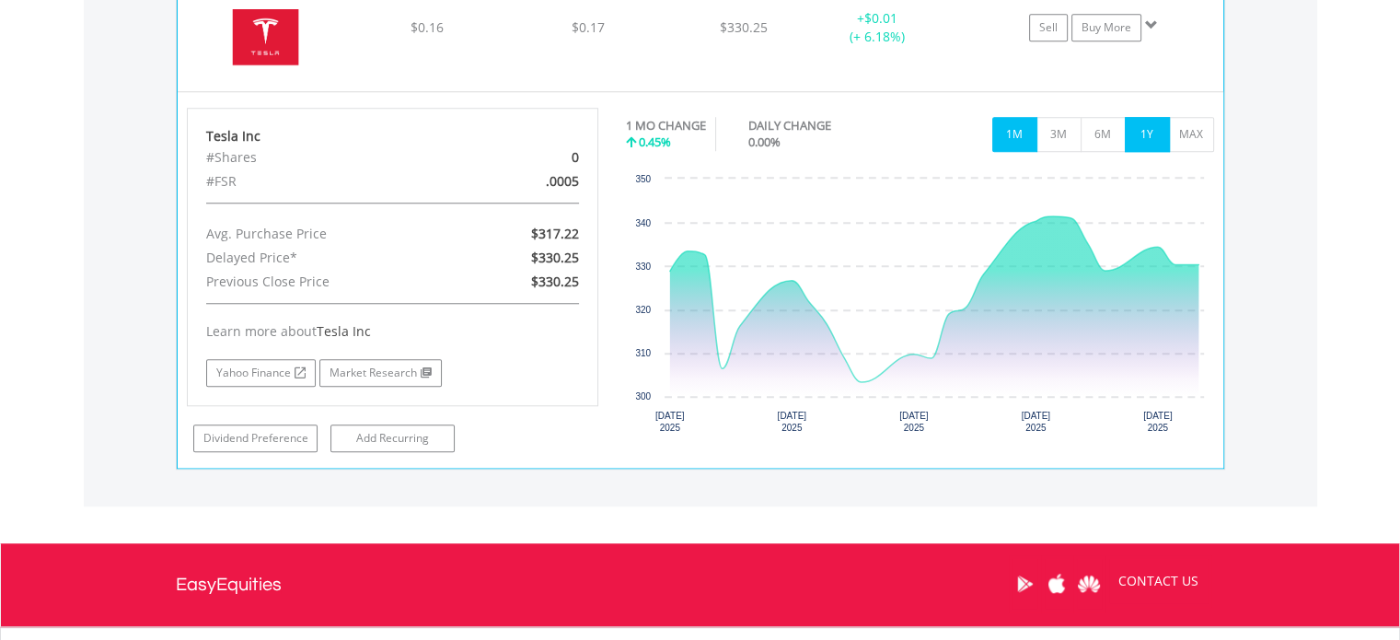
click at [1149, 127] on button "1Y" at bounding box center [1147, 134] width 45 height 35
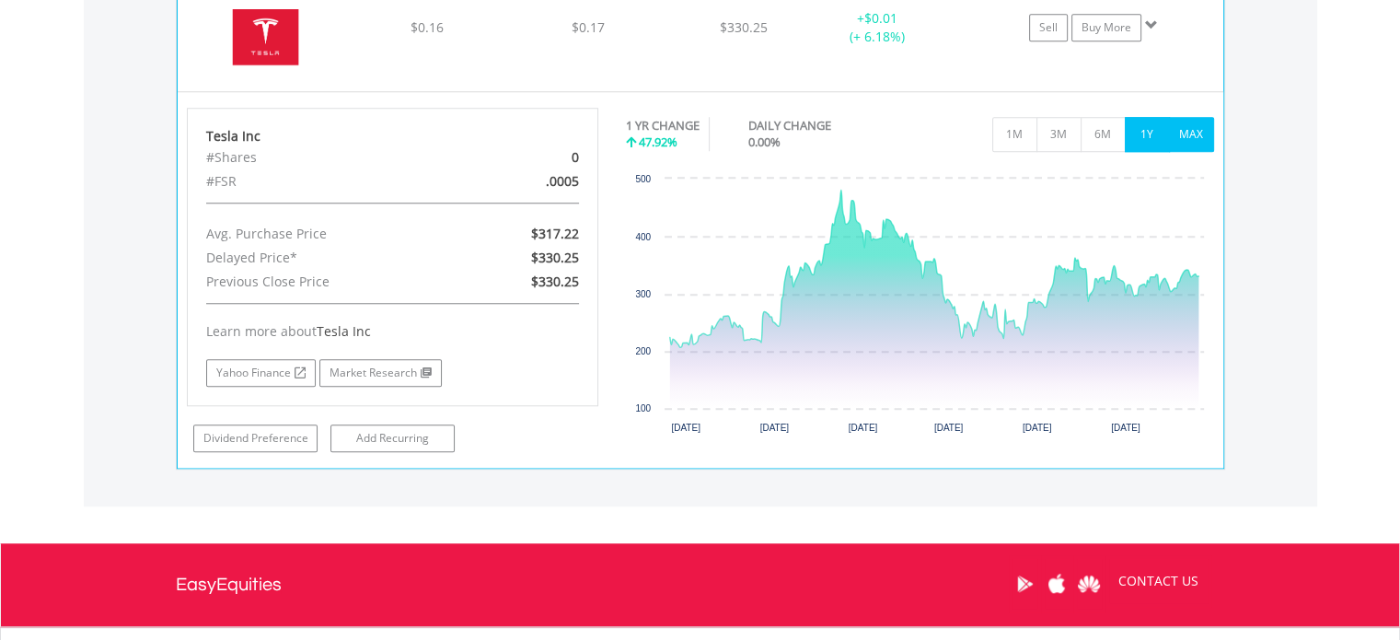
click at [1193, 134] on button "MAX" at bounding box center [1191, 134] width 45 height 35
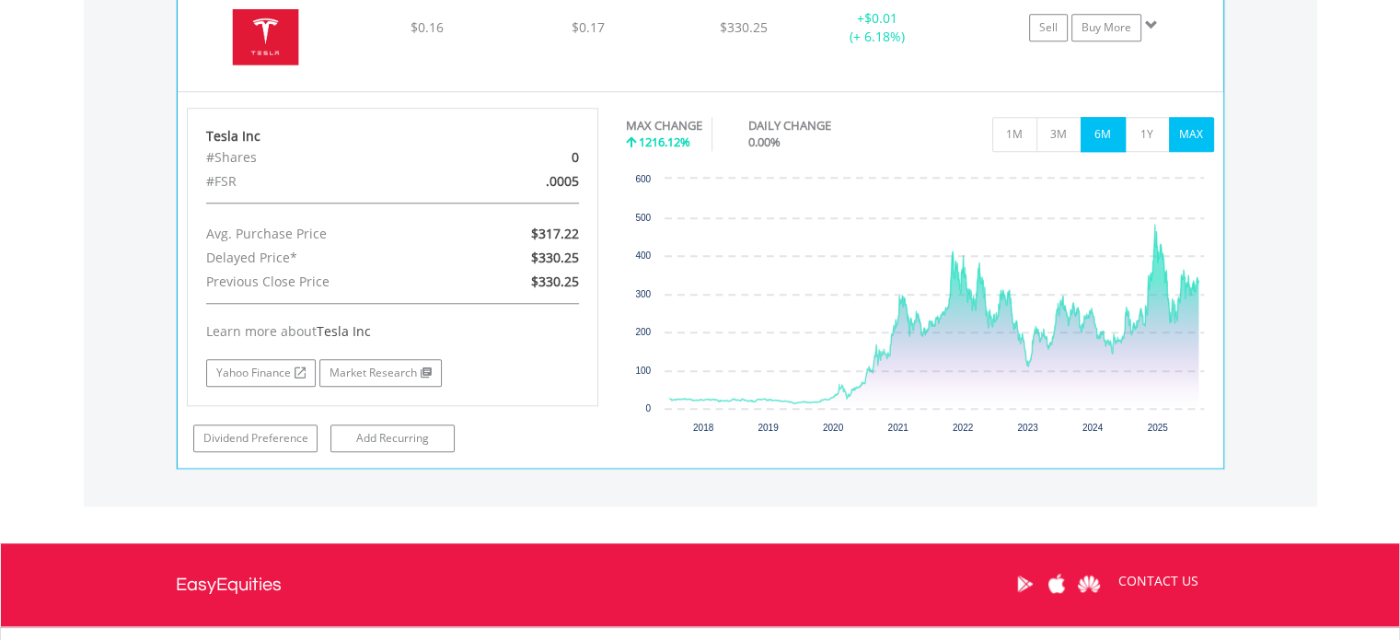
click at [1101, 134] on button "6M" at bounding box center [1103, 134] width 45 height 35
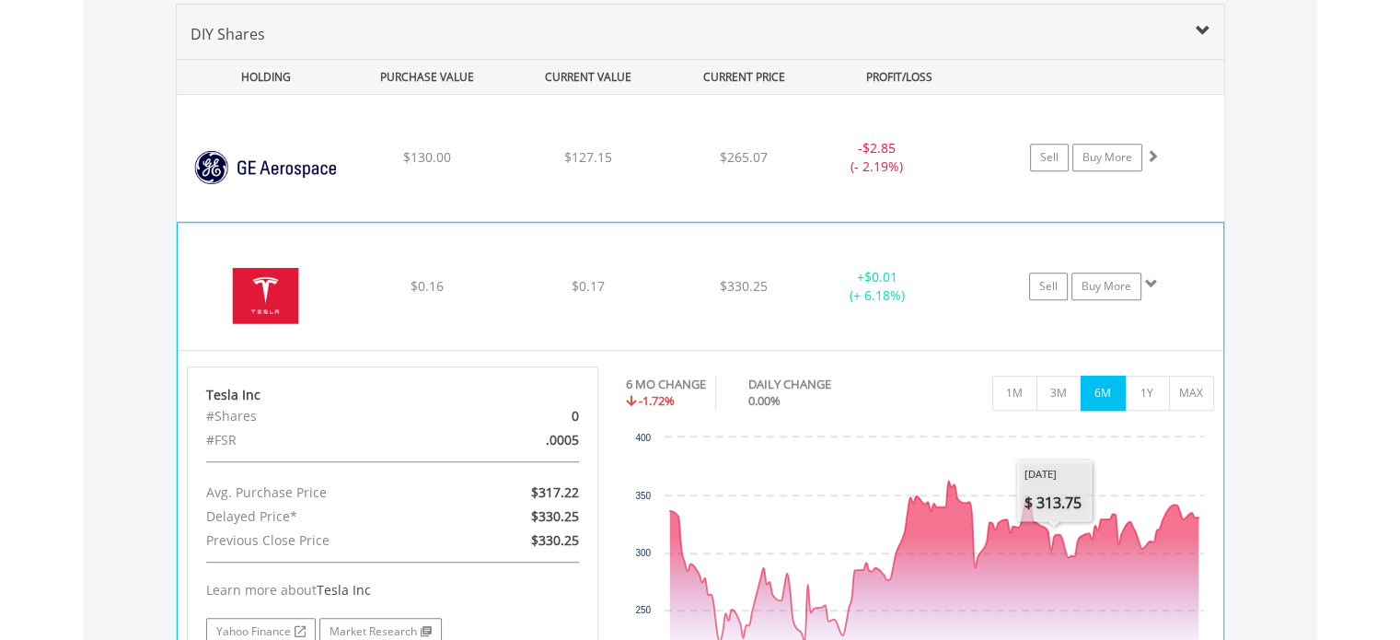
scroll to position [1271, 0]
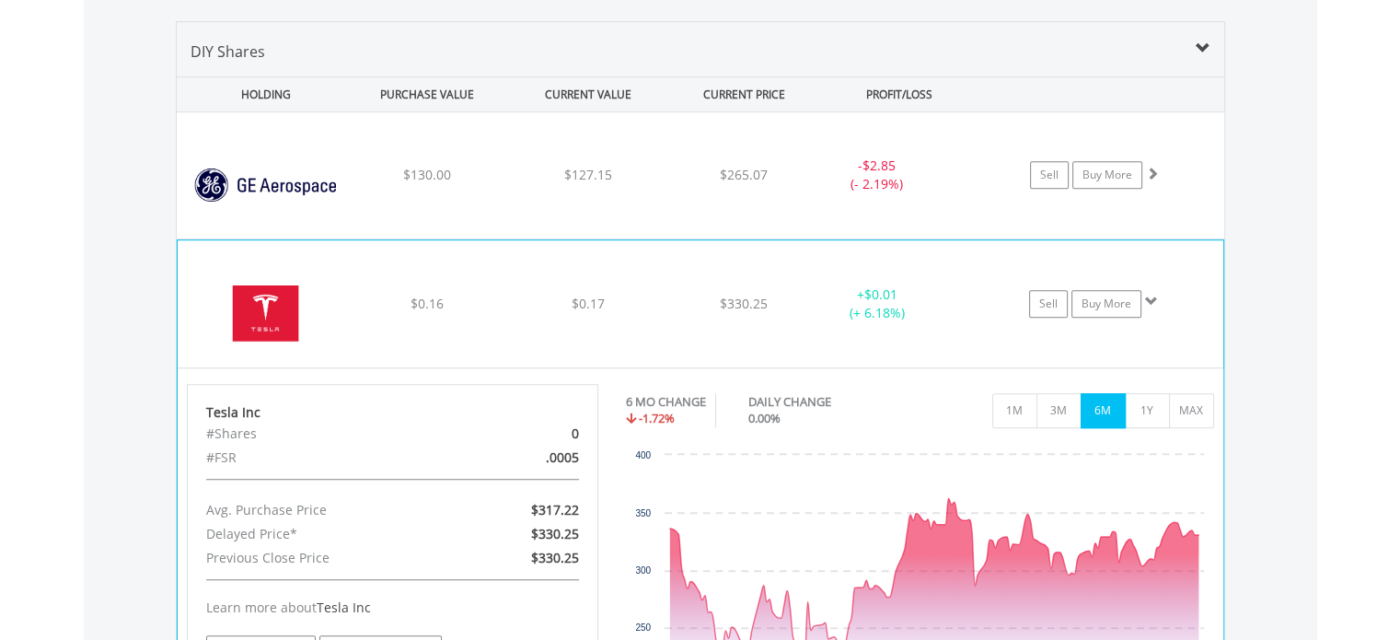
click at [650, 238] on div "﻿ Tesla Inc $0.16 $0.17 $330.25 + $0.01 (+ 6.18%) Sell Buy More" at bounding box center [701, 175] width 1048 height 126
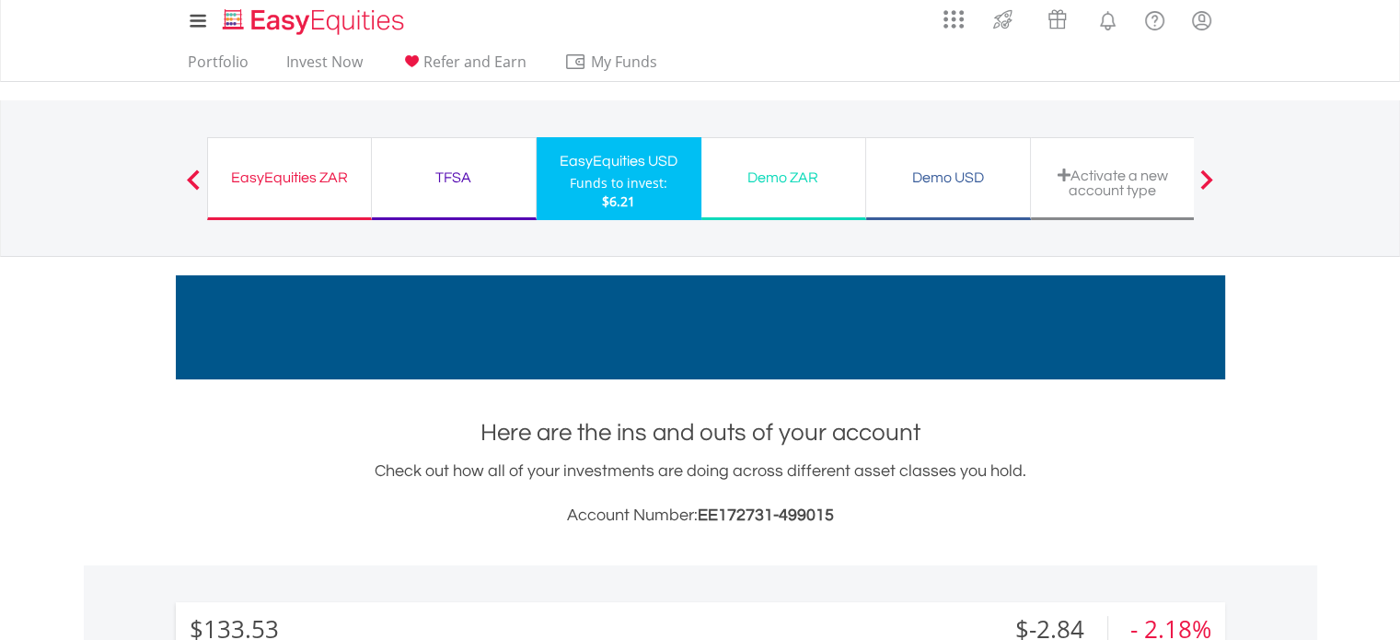
scroll to position [0, 0]
